Goal: Register for event/course

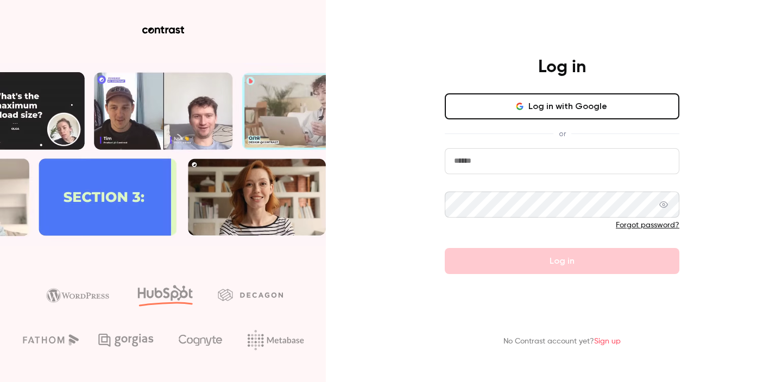
click at [568, 101] on button "Log in with Google" at bounding box center [561, 106] width 234 height 26
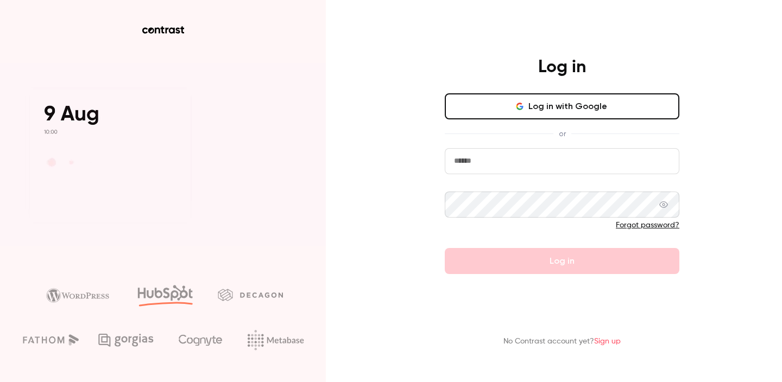
click at [513, 101] on button "Log in with Google" at bounding box center [561, 106] width 234 height 26
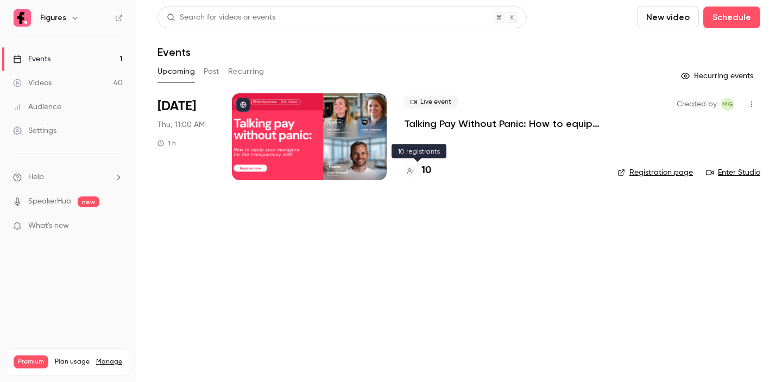
click at [428, 169] on h4 "10" at bounding box center [426, 170] width 10 height 15
click at [425, 167] on h4 "12" at bounding box center [425, 170] width 9 height 15
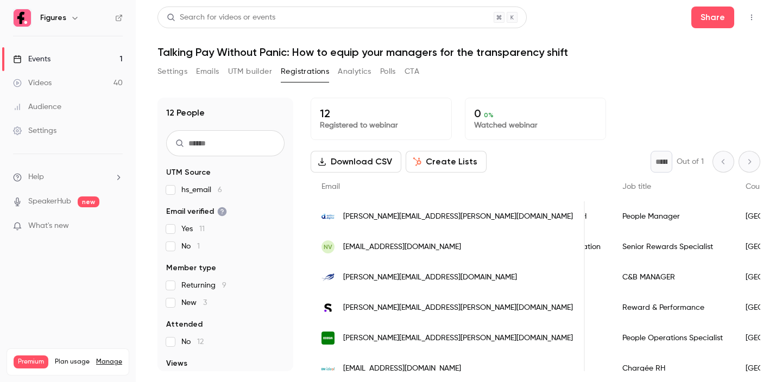
click at [57, 58] on link "Events 1" at bounding box center [68, 59] width 136 height 24
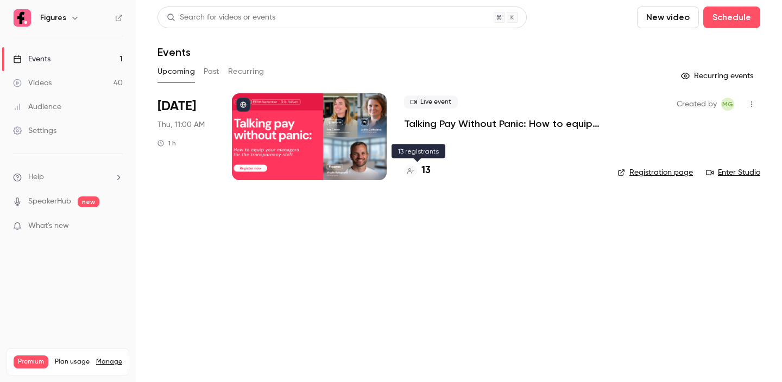
click at [425, 171] on h4 "13" at bounding box center [425, 170] width 9 height 15
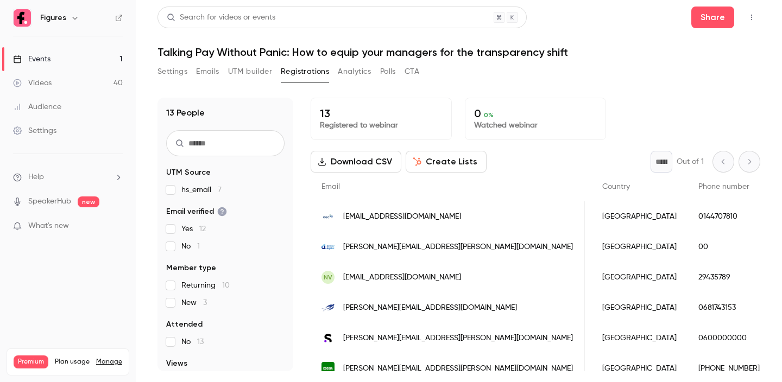
scroll to position [0, 592]
